Goal: Task Accomplishment & Management: Use online tool/utility

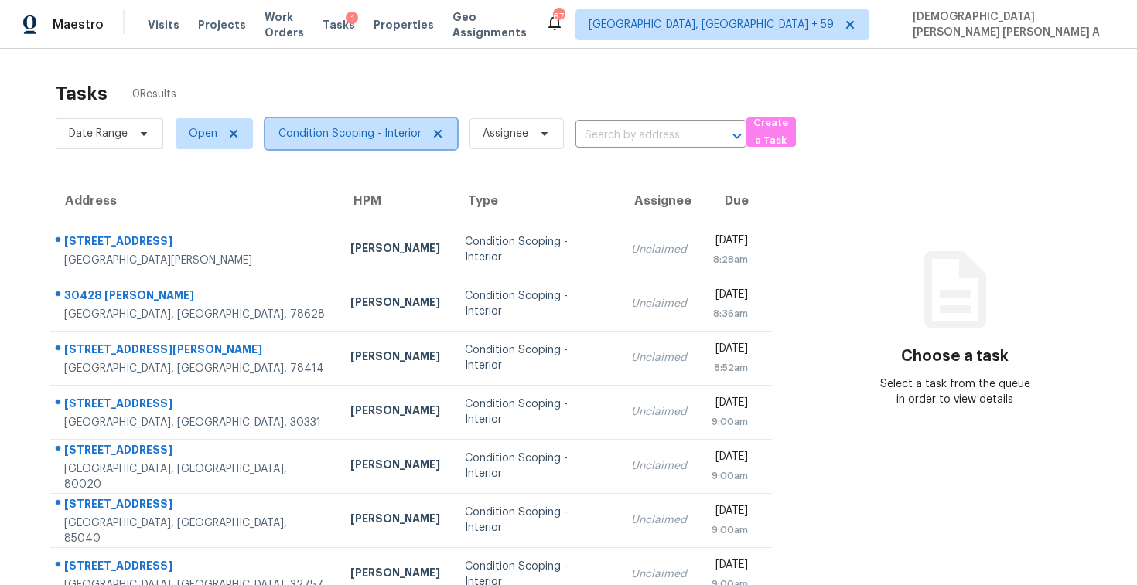
click at [328, 138] on span "Condition Scoping - Interior" at bounding box center [349, 133] width 143 height 15
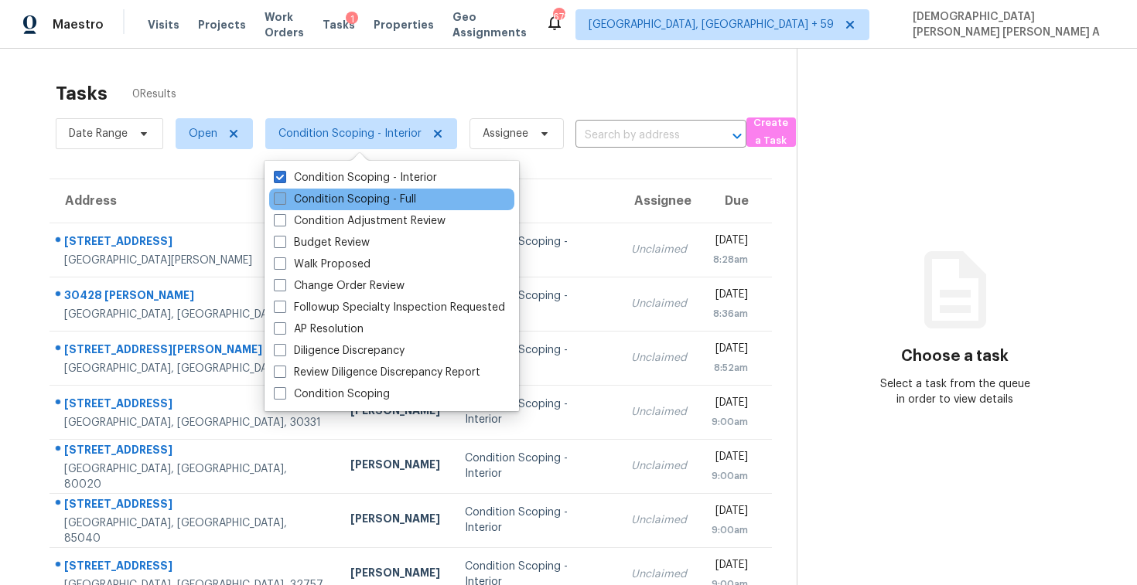
click at [296, 198] on label "Condition Scoping - Full" at bounding box center [345, 199] width 142 height 15
click at [284, 198] on input "Condition Scoping - Full" at bounding box center [279, 197] width 10 height 10
checkbox input "true"
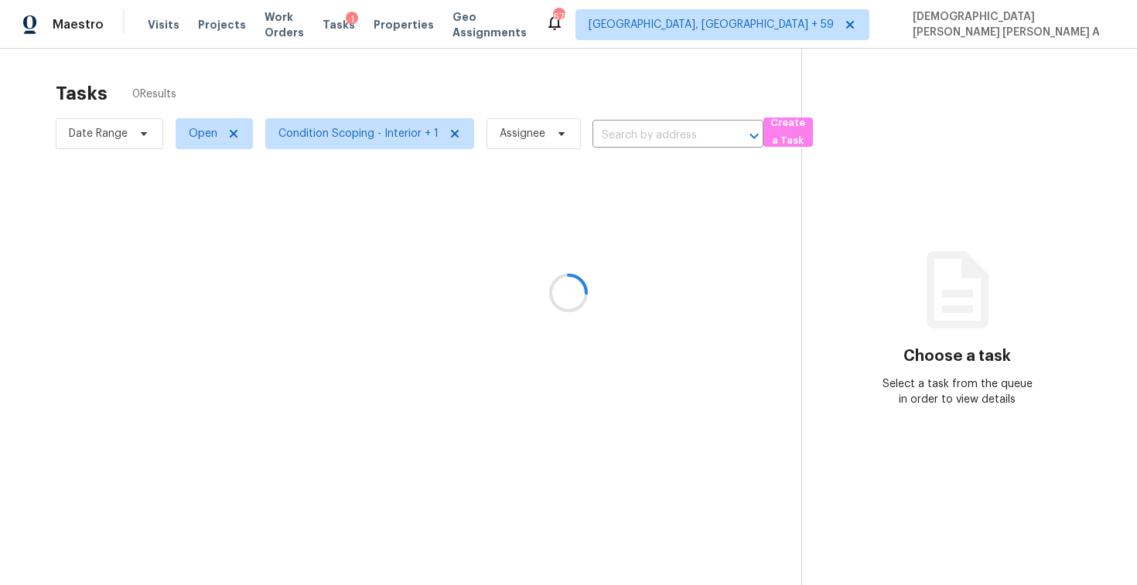
click at [375, 72] on div at bounding box center [568, 292] width 1137 height 585
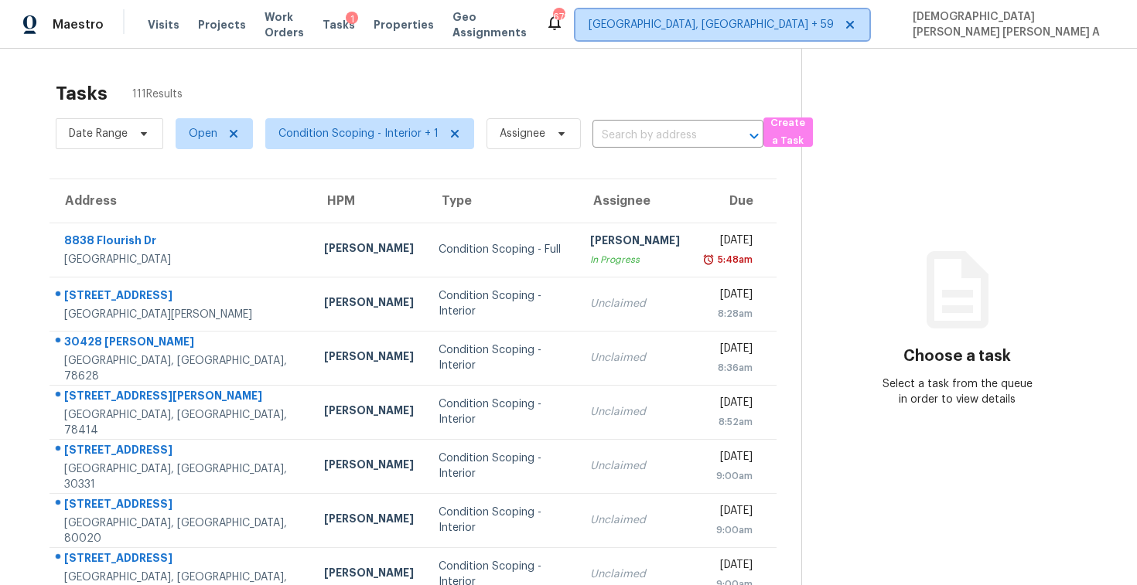
click at [834, 21] on span "[GEOGRAPHIC_DATA], [GEOGRAPHIC_DATA] + 59" at bounding box center [710, 24] width 245 height 15
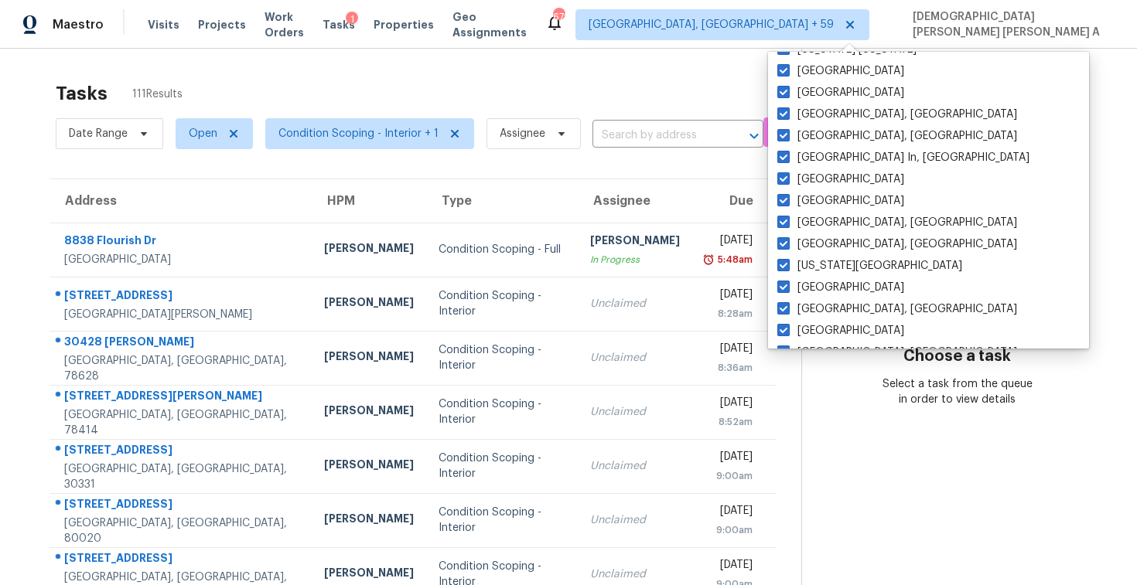
scroll to position [1036, 0]
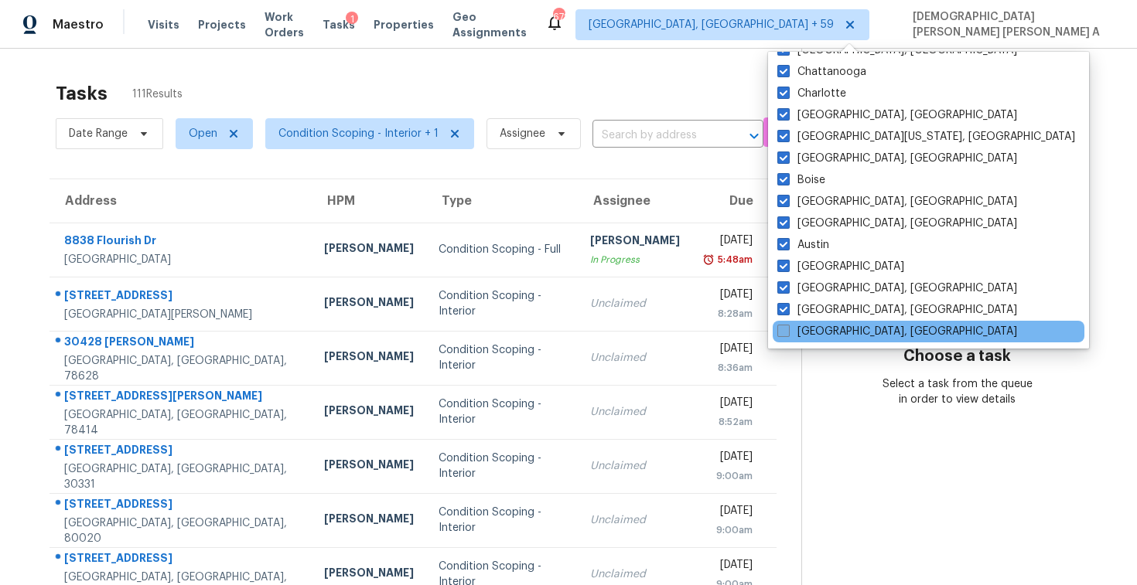
click at [778, 328] on span at bounding box center [783, 331] width 12 height 12
click at [778, 328] on input "[GEOGRAPHIC_DATA], [GEOGRAPHIC_DATA]" at bounding box center [782, 329] width 10 height 10
checkbox input "true"
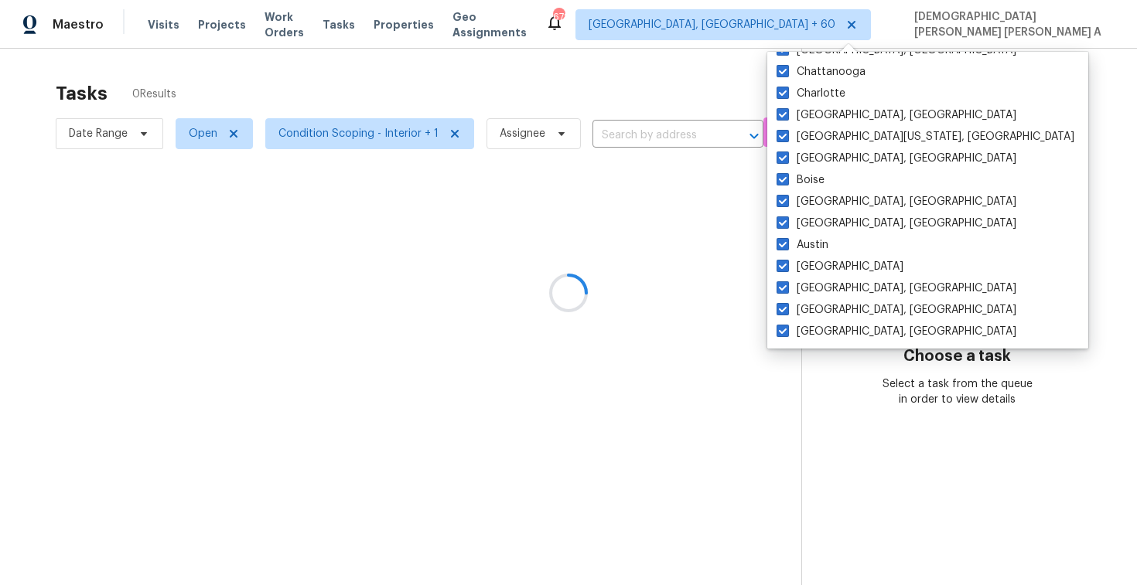
click at [587, 63] on div at bounding box center [568, 292] width 1137 height 585
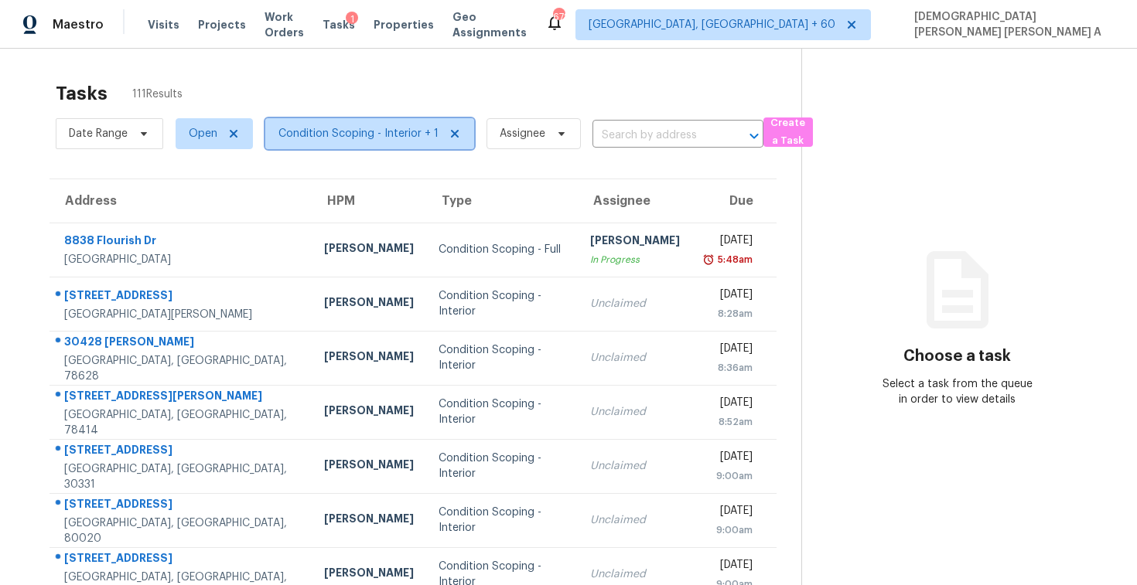
click at [341, 124] on span "Condition Scoping - Interior + 1" at bounding box center [369, 133] width 209 height 31
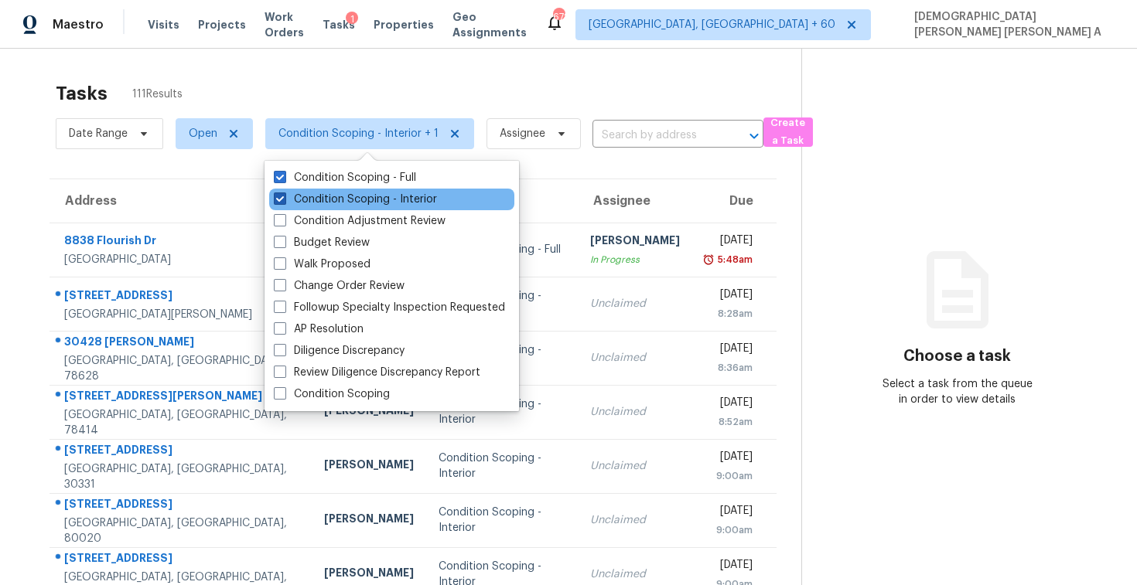
click at [305, 194] on label "Condition Scoping - Interior" at bounding box center [355, 199] width 163 height 15
click at [284, 194] on input "Condition Scoping - Interior" at bounding box center [279, 197] width 10 height 10
checkbox input "false"
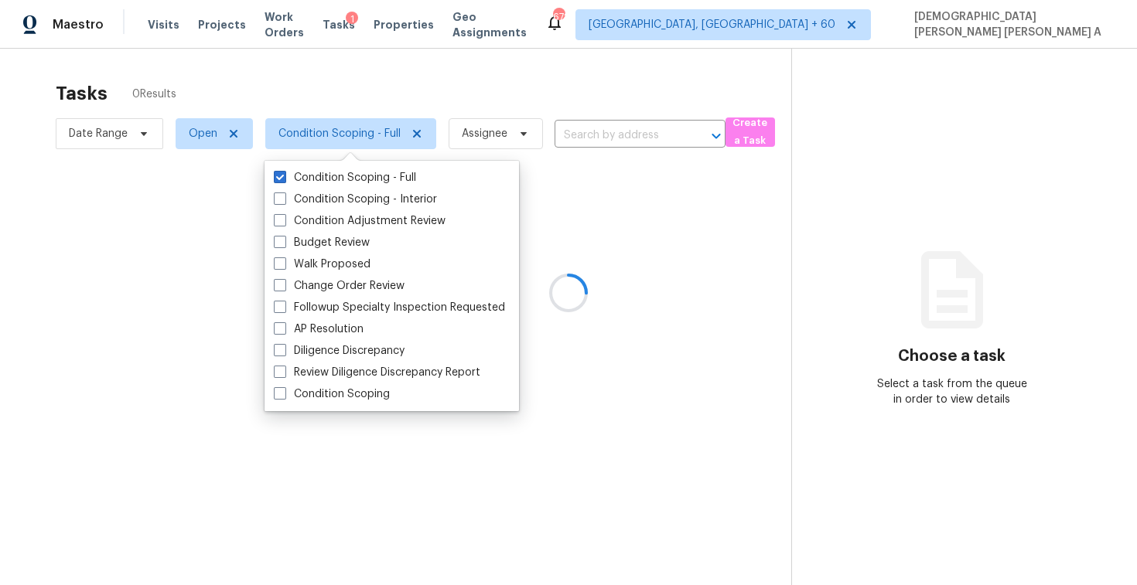
click at [331, 90] on div at bounding box center [568, 292] width 1137 height 585
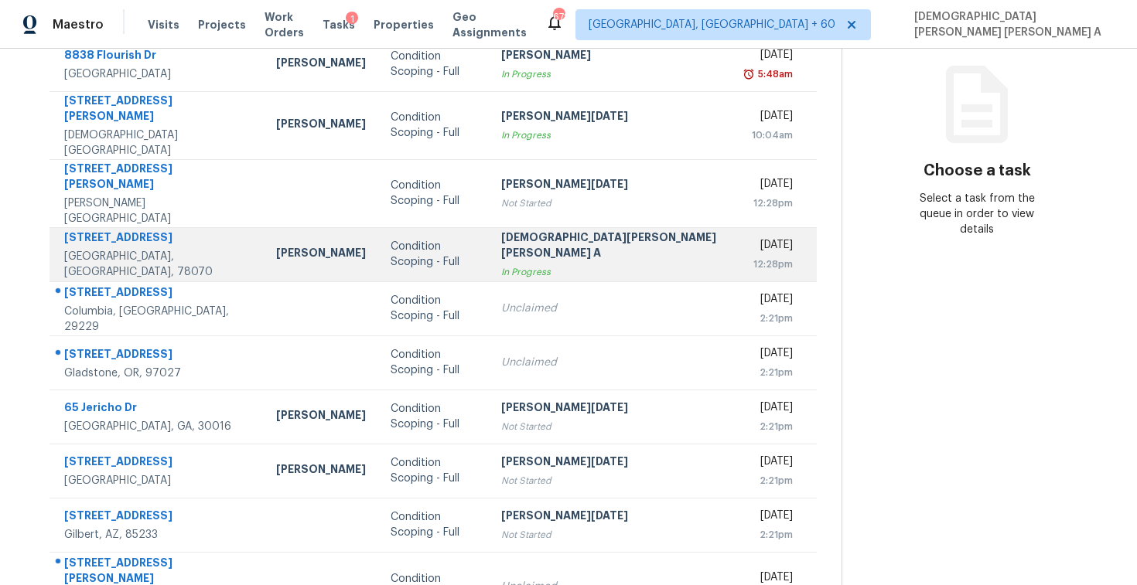
scroll to position [185, 0]
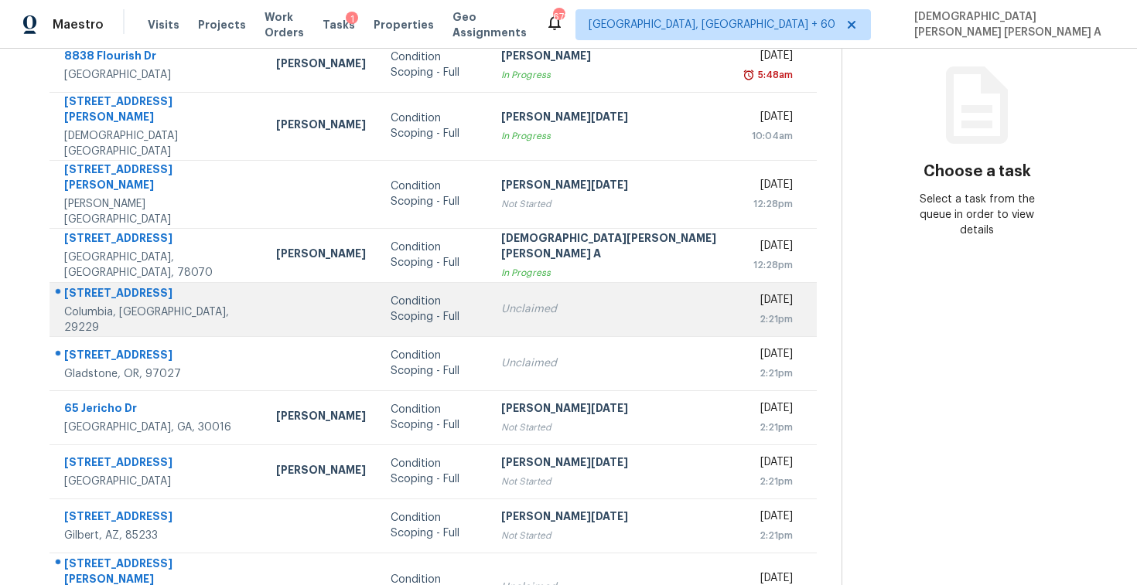
click at [428, 297] on td "Condition Scoping - Full" at bounding box center [433, 309] width 111 height 54
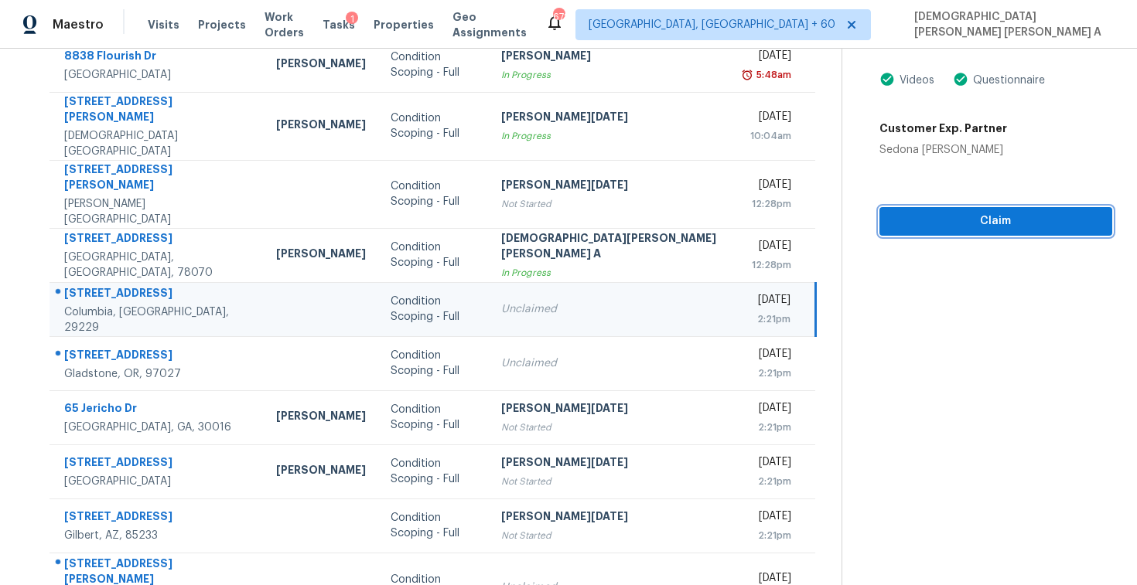
click at [892, 213] on span "Claim" at bounding box center [996, 221] width 208 height 19
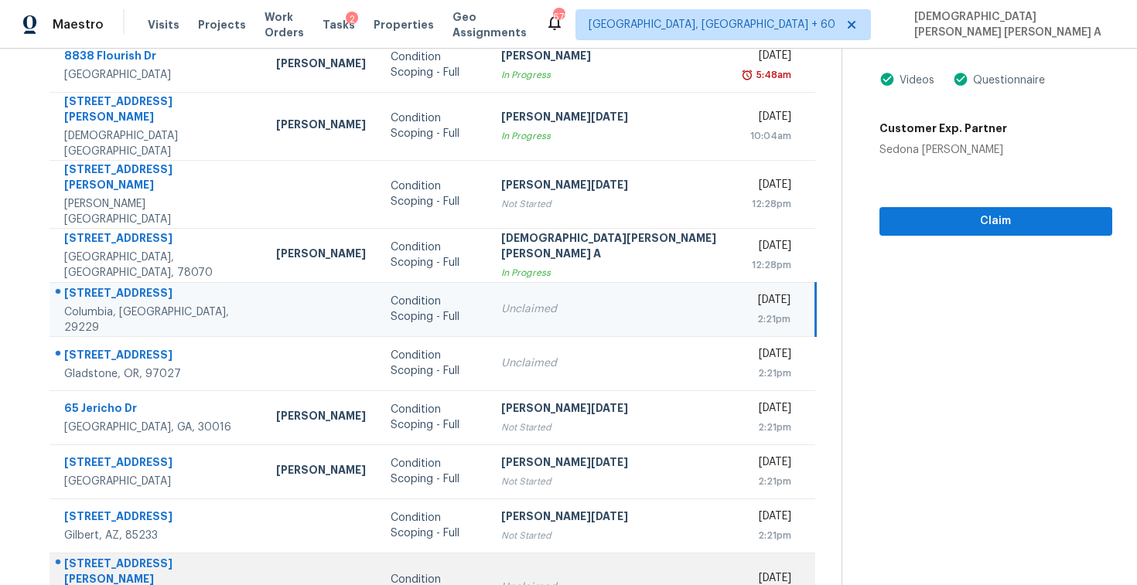
click at [532, 553] on td "Unclaimed" at bounding box center [611, 588] width 245 height 70
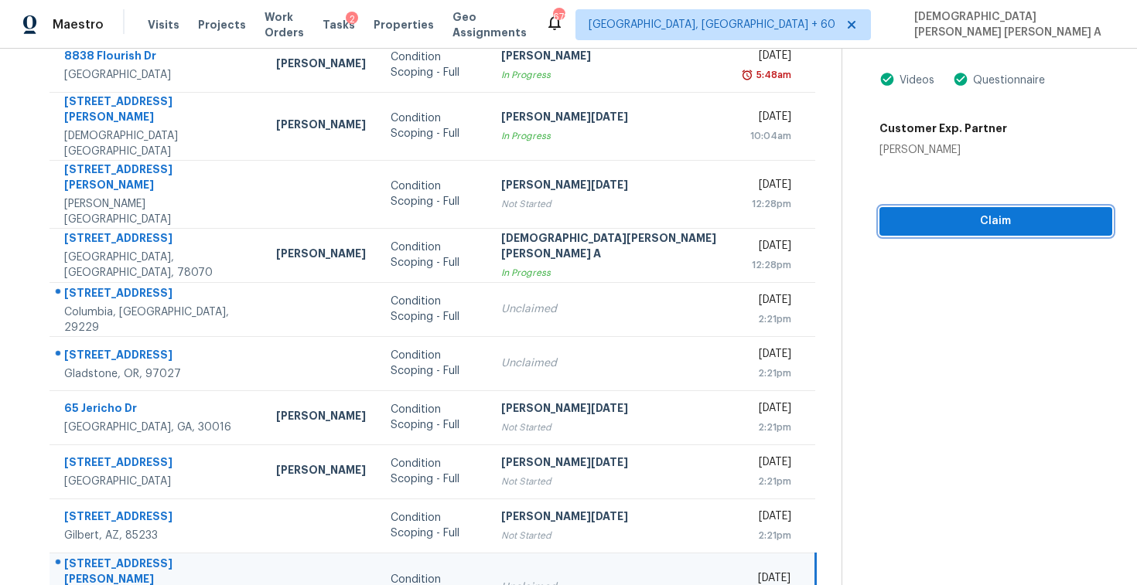
click at [892, 212] on span "Claim" at bounding box center [996, 221] width 208 height 19
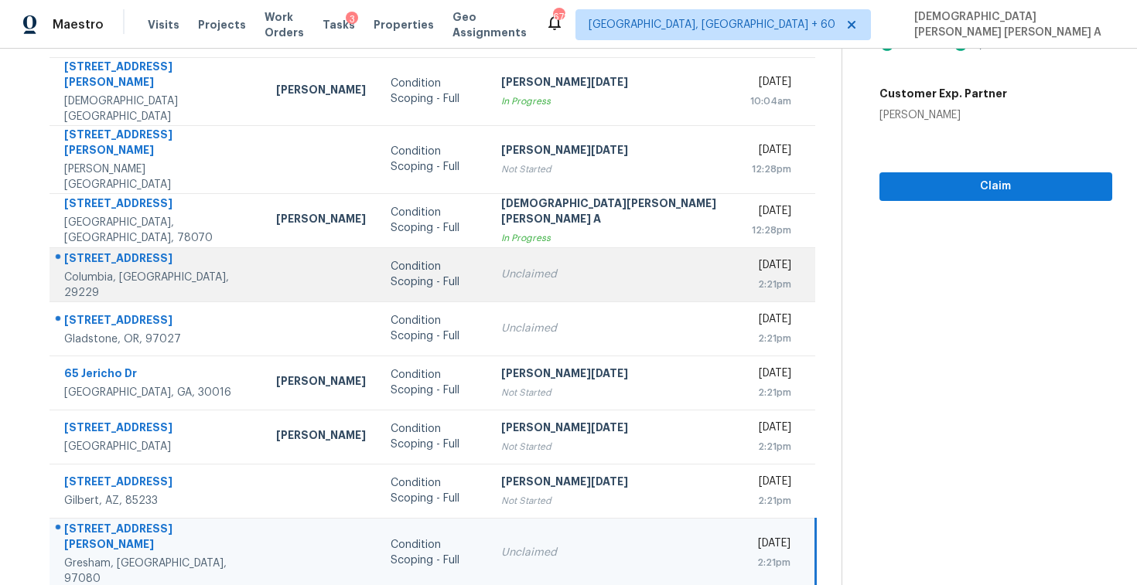
scroll to position [0, 0]
